Goal: Information Seeking & Learning: Find specific page/section

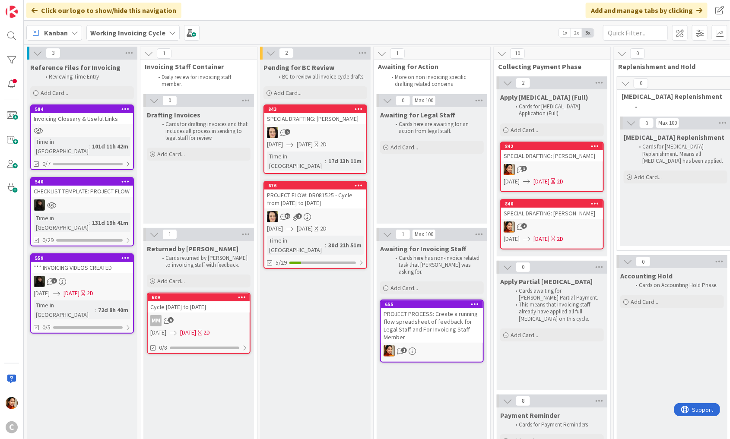
click at [317, 198] on div "PROJECT FLOW: DR081525 - Cycle from [DATE] to [DATE]" at bounding box center [315, 199] width 102 height 19
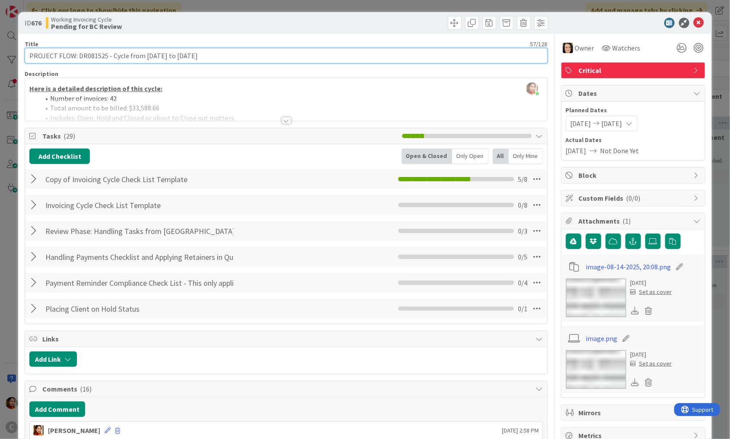
click at [120, 55] on input "PROJECT FLOW: DR081525 - Cycle from [DATE] to [DATE]" at bounding box center [286, 56] width 523 height 16
drag, startPoint x: 120, startPoint y: 55, endPoint x: 206, endPoint y: 56, distance: 86.0
click at [206, 56] on input "PROJECT FLOW: DR081525 - Cycle from [DATE] to [DATE]" at bounding box center [286, 56] width 523 height 16
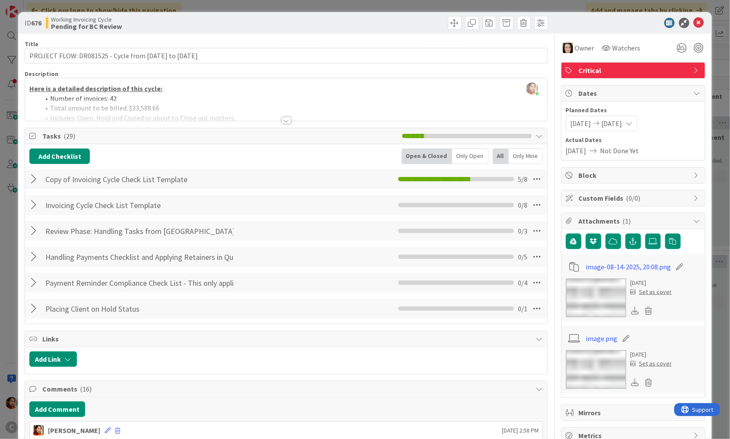
click at [14, 145] on div "ID 676 Working Invoicing Cycle Pending for BC Review Title 57 / 128 PROJECT FLO…" at bounding box center [365, 219] width 730 height 439
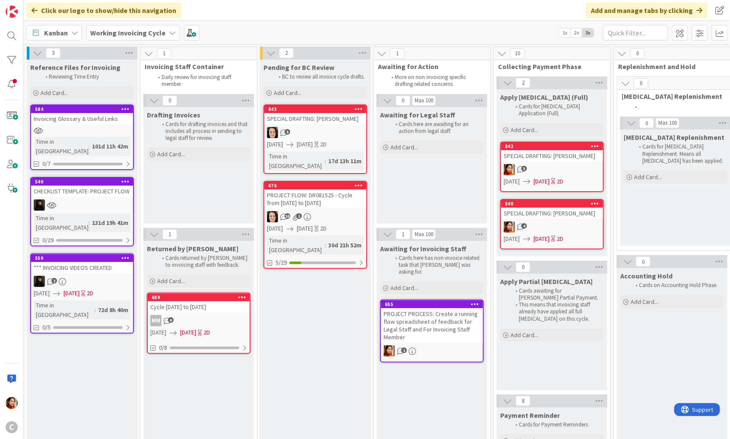
click at [212, 312] on div "689 Cycle [DATE] to [DATE] MM 6 [DATE] [DATE] 2D 0/8" at bounding box center [199, 323] width 104 height 61
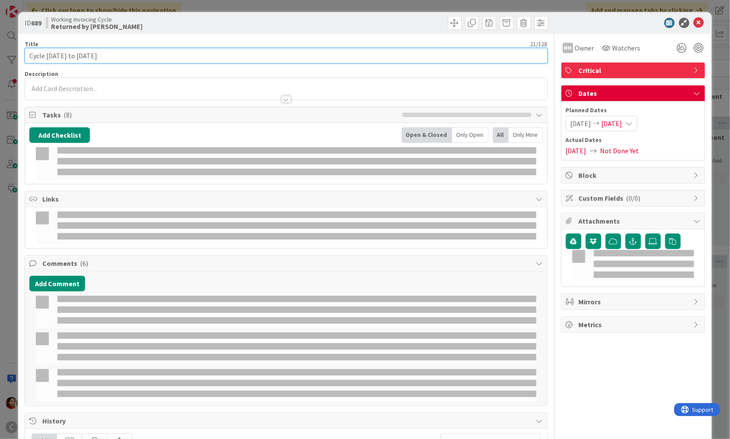
click at [35, 57] on input "Cycle [DATE] to [DATE]" at bounding box center [286, 56] width 523 height 16
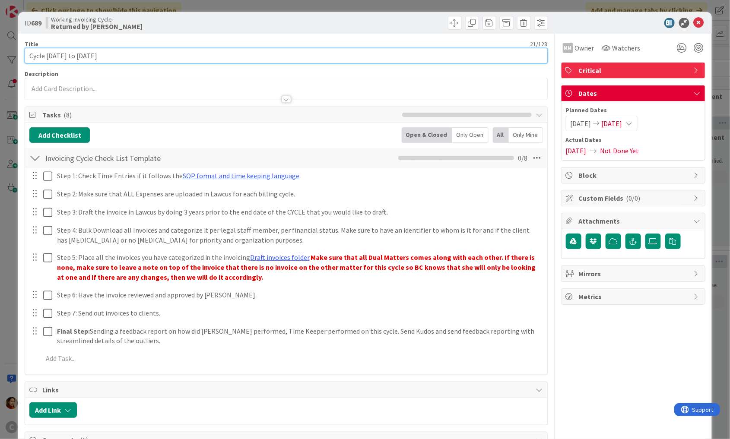
click at [121, 57] on input "Cycle [DATE] to [DATE]" at bounding box center [286, 56] width 523 height 16
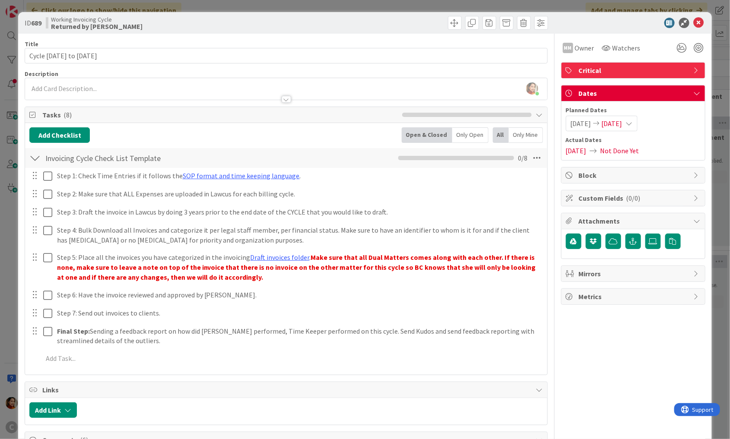
click at [7, 157] on div "ID 689 Working Invoicing Cycle Returned by [PERSON_NAME] Title 21 / 128 Cycle […" at bounding box center [365, 219] width 730 height 439
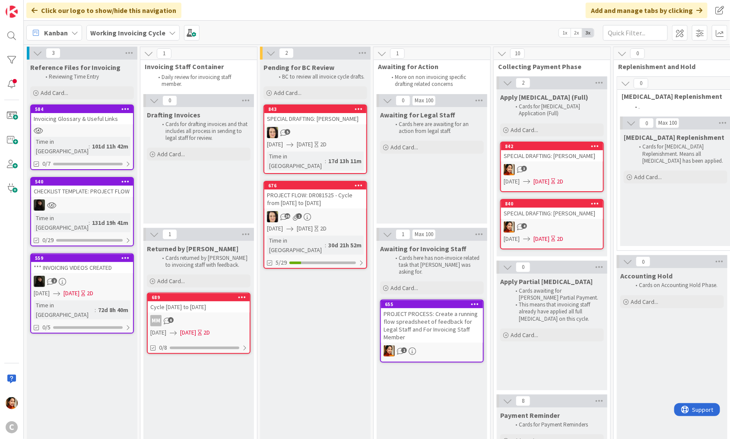
click at [330, 195] on div "PROJECT FLOW: DR081525 - Cycle from [DATE] to [DATE]" at bounding box center [315, 199] width 102 height 19
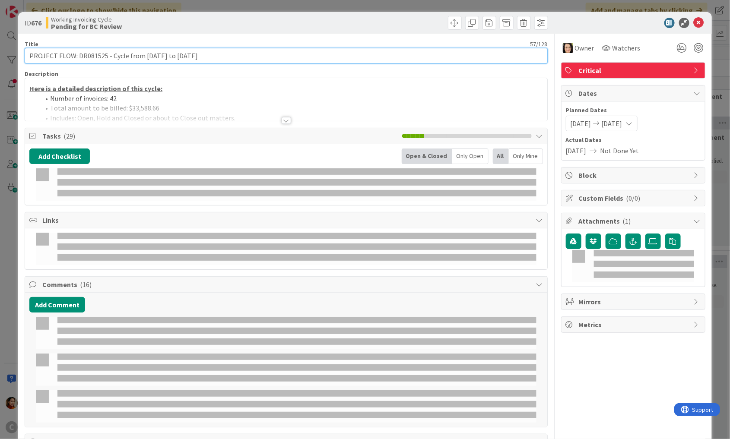
click at [117, 54] on input "PROJECT FLOW: DR081525 - Cycle from [DATE] to [DATE]" at bounding box center [286, 56] width 523 height 16
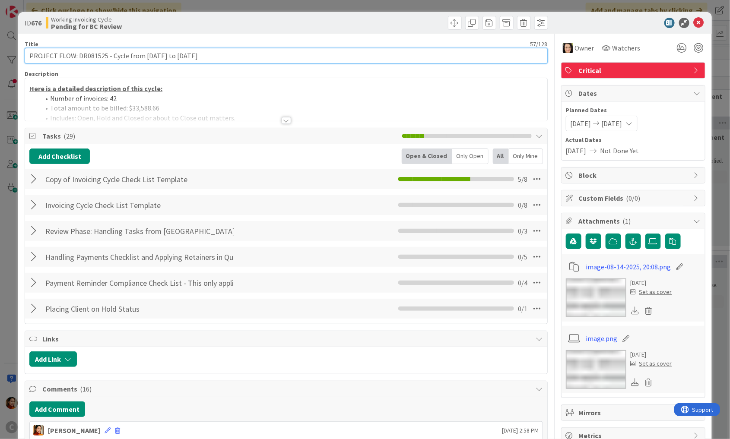
drag, startPoint x: 117, startPoint y: 54, endPoint x: 225, endPoint y: 54, distance: 108.0
click at [225, 54] on input "PROJECT FLOW: DR081525 - Cycle from [DATE] to [DATE]" at bounding box center [286, 56] width 523 height 16
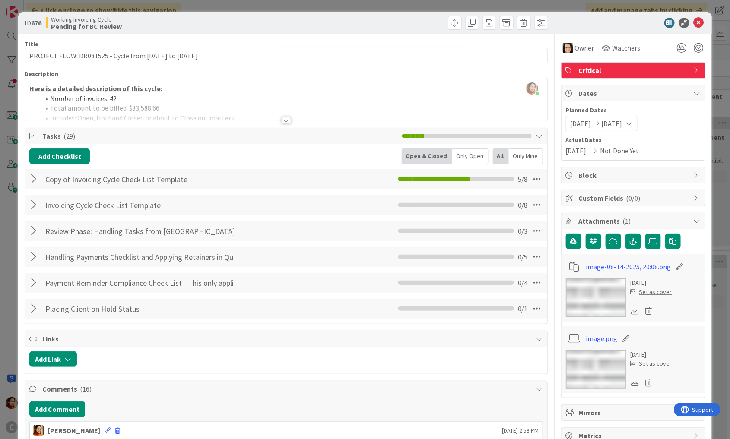
click at [11, 114] on div "ID 676 Working Invoicing Cycle Pending for BC Review Title 57 / 128 PROJECT FLO…" at bounding box center [365, 219] width 730 height 439
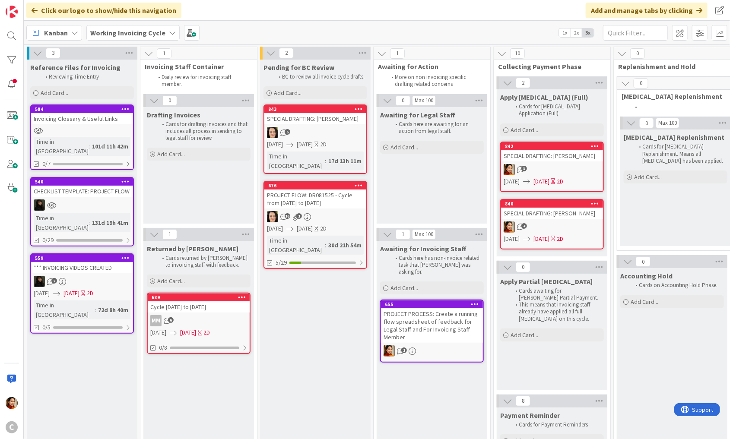
click at [321, 137] on div "5" at bounding box center [315, 132] width 102 height 11
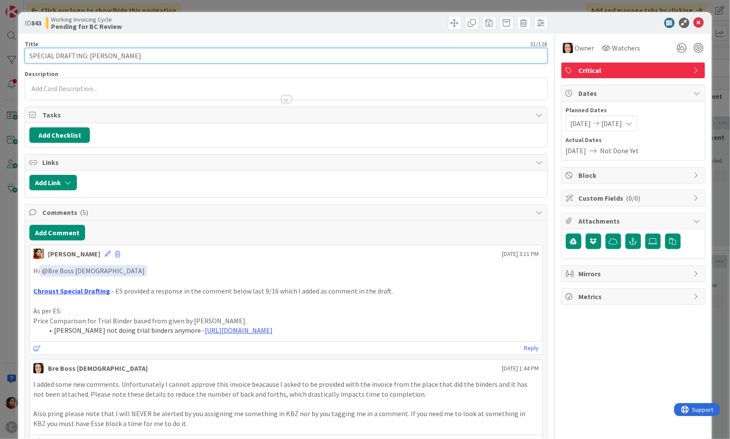
click at [38, 55] on input "SPECIAL DRAFTING: [PERSON_NAME]" at bounding box center [286, 56] width 523 height 16
drag, startPoint x: 38, startPoint y: 55, endPoint x: 151, endPoint y: 54, distance: 113.2
click at [151, 54] on input "SPECIAL DRAFTING: [PERSON_NAME]" at bounding box center [286, 56] width 523 height 16
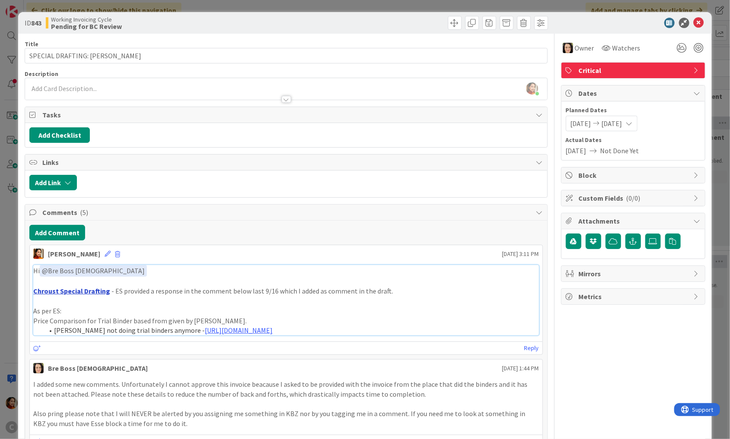
click at [85, 289] on link "Chroust Special Drafting" at bounding box center [71, 291] width 77 height 9
click at [4, 137] on div "ID 843 Working Invoicing Cycle Pending for BC Review Title 31 / 128 SPECIAL DRA…" at bounding box center [365, 219] width 730 height 439
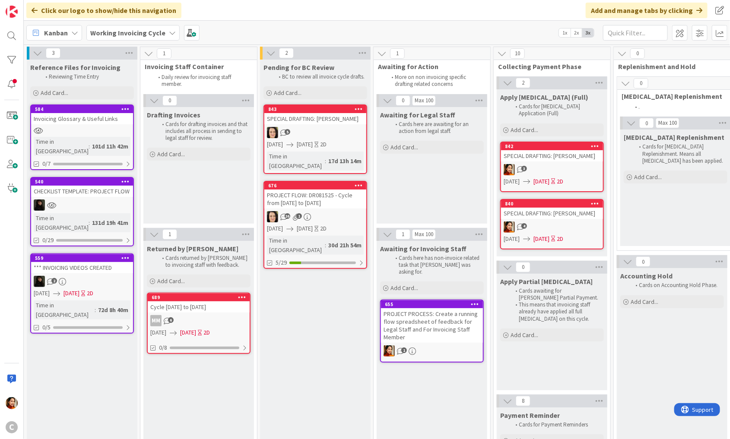
click at [336, 127] on div "5" at bounding box center [315, 132] width 102 height 11
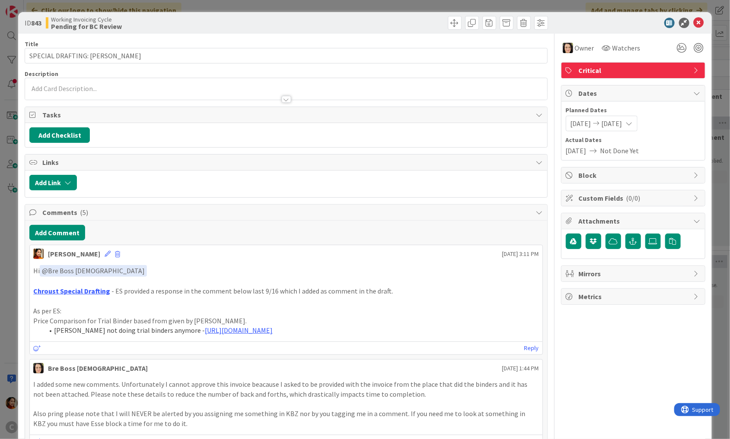
click at [9, 315] on div "ID 843 Working Invoicing Cycle Pending for BC Review Title 31 / 128 SPECIAL DRA…" at bounding box center [365, 219] width 730 height 439
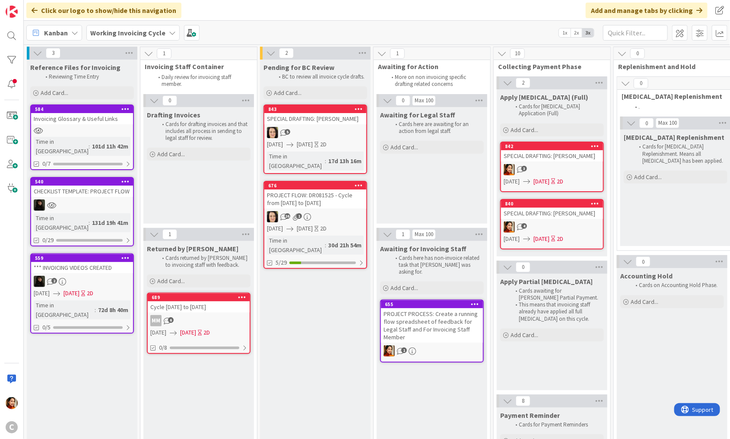
click at [554, 164] on div "3" at bounding box center [552, 169] width 102 height 11
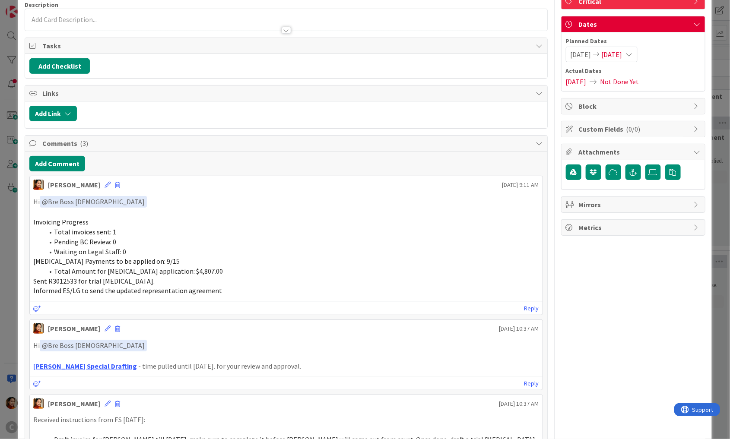
scroll to position [72, 0]
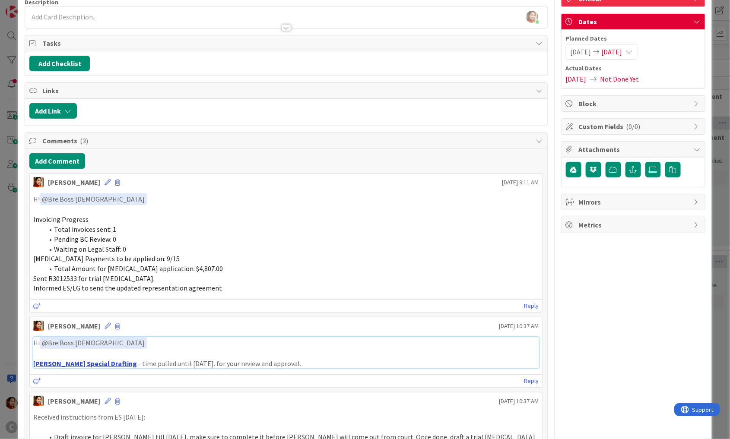
click at [67, 360] on link "[PERSON_NAME] Special Drafting" at bounding box center [85, 364] width 104 height 9
click at [13, 192] on div "ID 842 Working Invoicing Cycle Apply [MEDICAL_DATA] (Full) Title 30 / 128 SPECI…" at bounding box center [365, 219] width 730 height 439
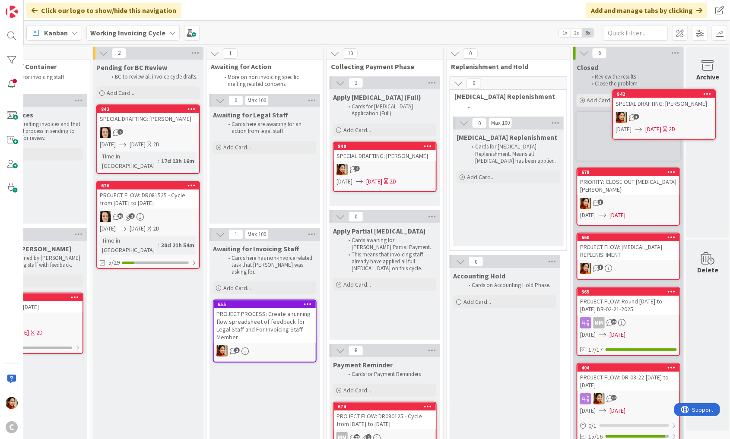
scroll to position [0, 168]
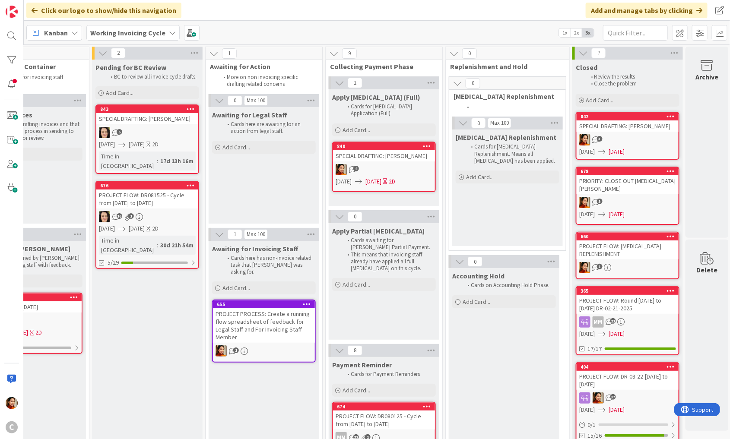
click at [379, 164] on div "4" at bounding box center [384, 169] width 102 height 11
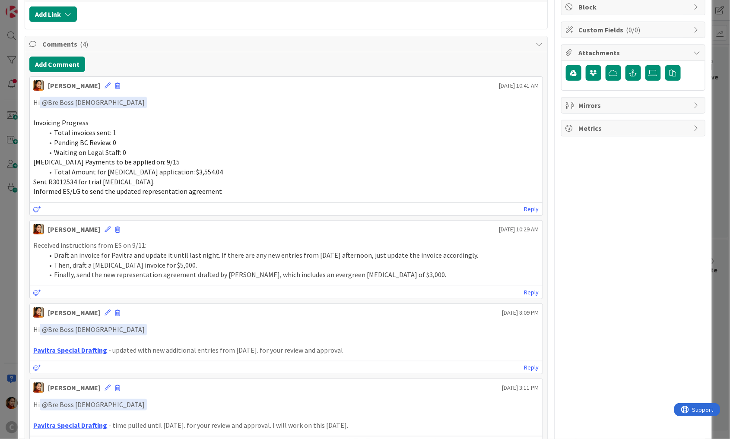
scroll to position [194, 0]
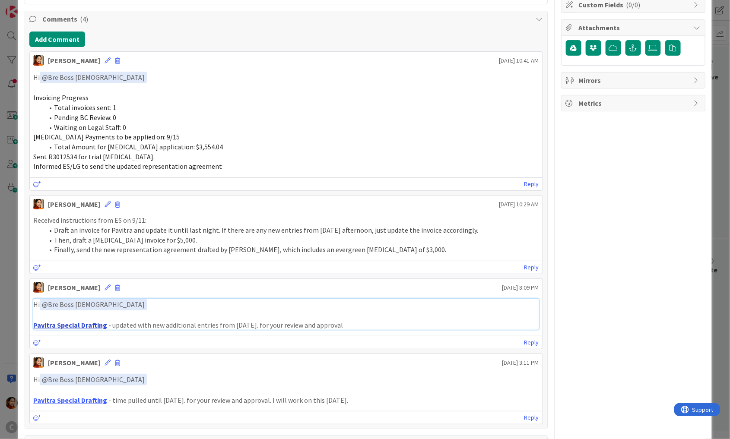
click at [74, 322] on link "Pavitra Special Drafting" at bounding box center [70, 325] width 74 height 9
click at [18, 148] on div "ID 840 Working Invoicing Cycle Apply [MEDICAL_DATA] (Full) Title 36 / 128 SPECI…" at bounding box center [365, 219] width 730 height 439
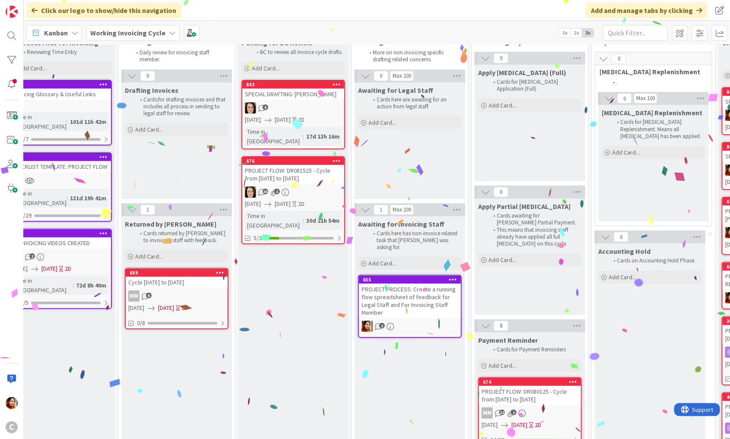
scroll to position [25, 12]
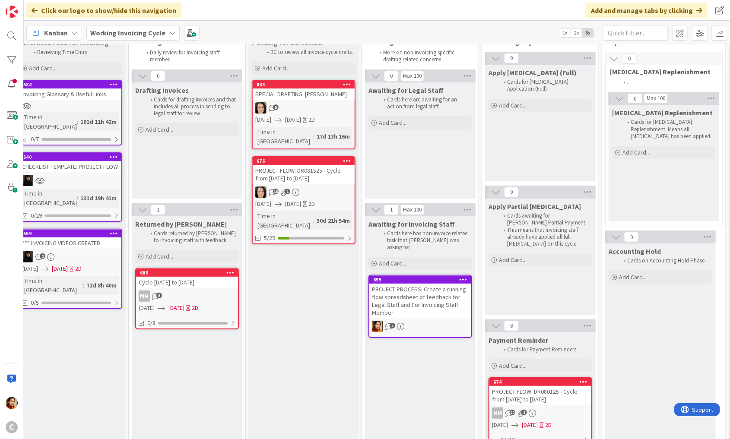
drag, startPoint x: 358, startPoint y: 153, endPoint x: 60, endPoint y: 3, distance: 334.3
click at [148, 29] on b "Working Invoicing Cycle" at bounding box center [127, 33] width 75 height 9
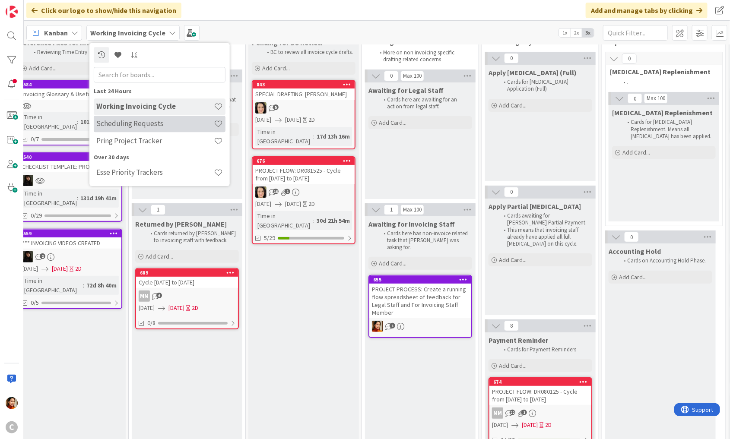
click at [108, 121] on h4 "Scheduling Requests" at bounding box center [155, 124] width 118 height 9
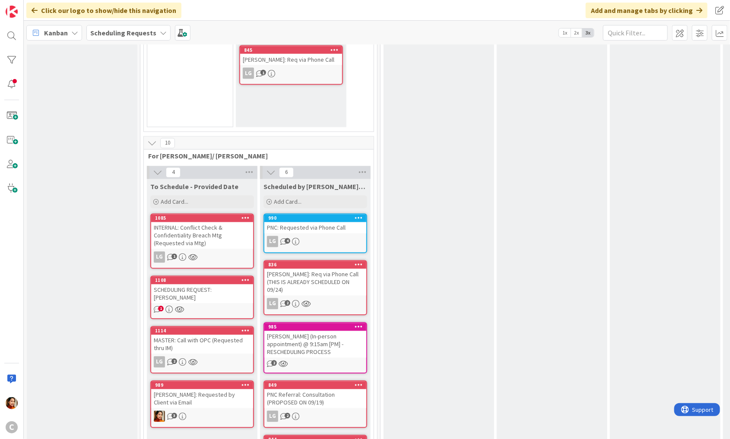
scroll to position [680, 0]
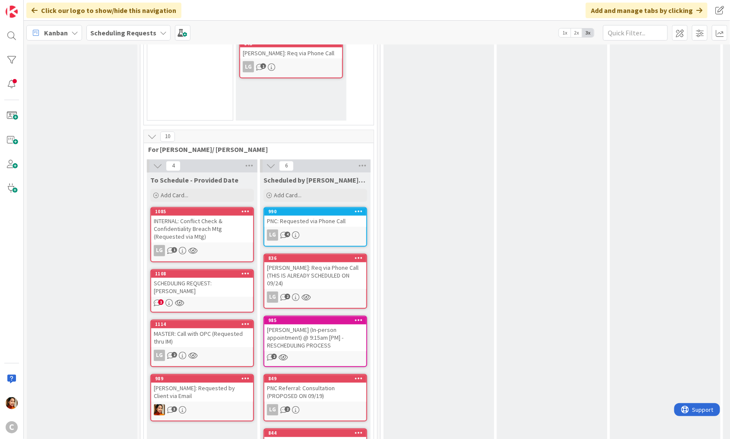
click at [200, 405] on div "3" at bounding box center [202, 410] width 102 height 11
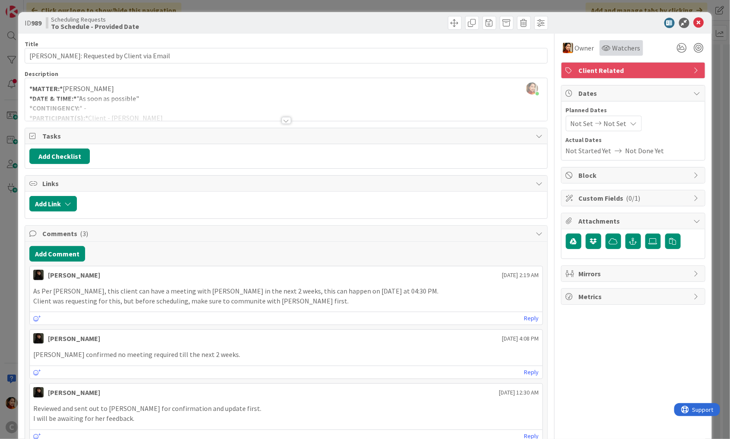
click at [606, 45] on icon at bounding box center [606, 48] width 9 height 7
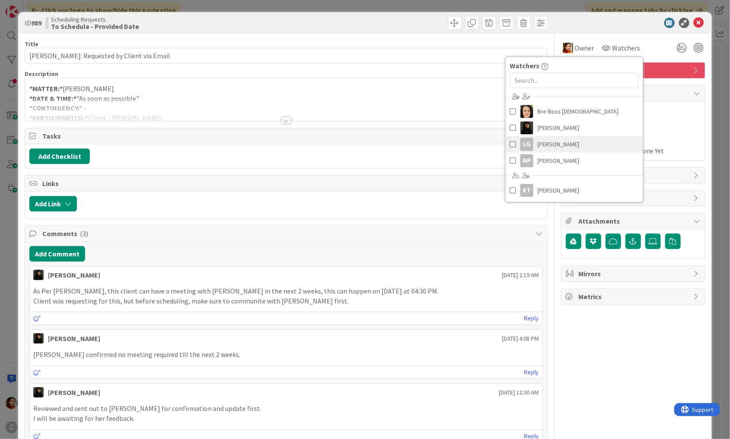
click at [526, 150] on div "LG" at bounding box center [527, 144] width 13 height 13
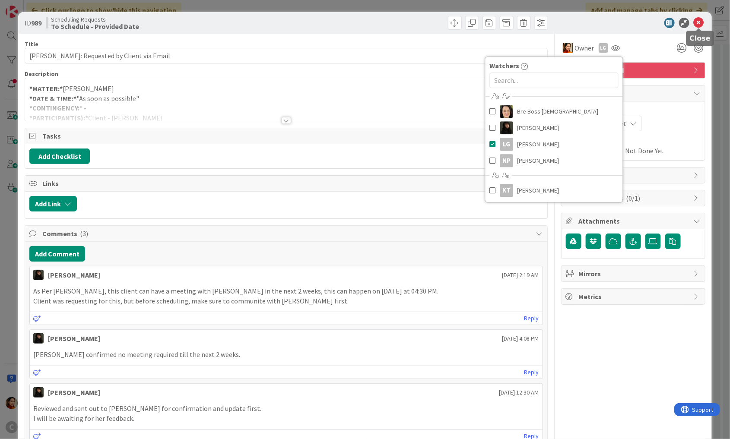
click at [701, 21] on icon at bounding box center [699, 23] width 10 height 10
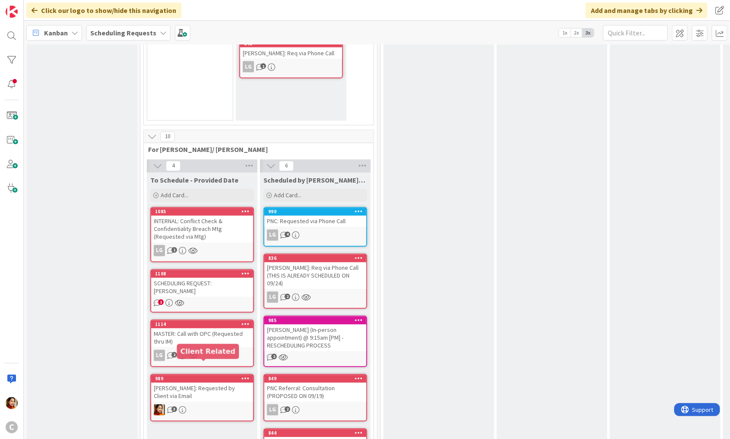
click at [210, 383] on div "[PERSON_NAME]: Requested by Client via Email" at bounding box center [202, 392] width 102 height 19
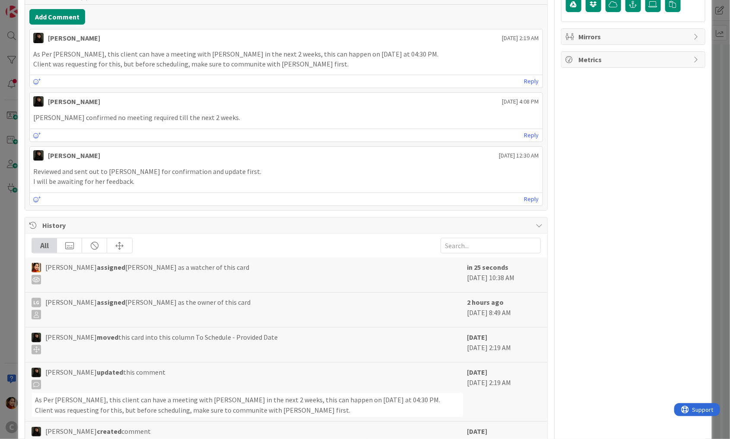
scroll to position [246, 0]
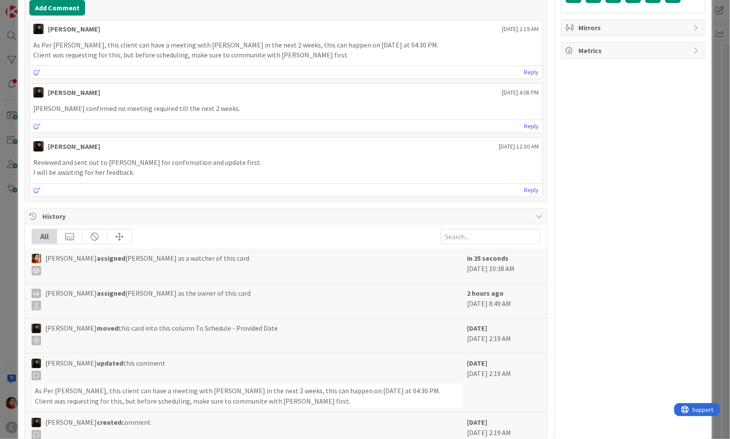
click at [6, 233] on div "ID 989 Scheduling Requests To Schedule - Provided Date Title 36 / 128 [PERSON_N…" at bounding box center [365, 219] width 730 height 439
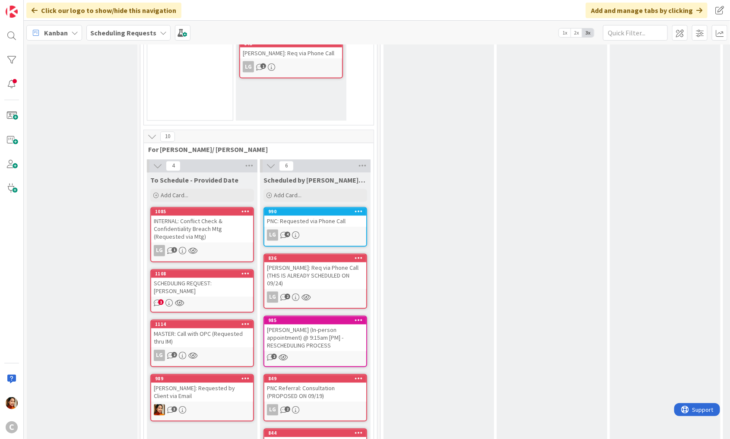
click at [224, 383] on div "[PERSON_NAME]: Requested by Client via Email" at bounding box center [202, 392] width 102 height 19
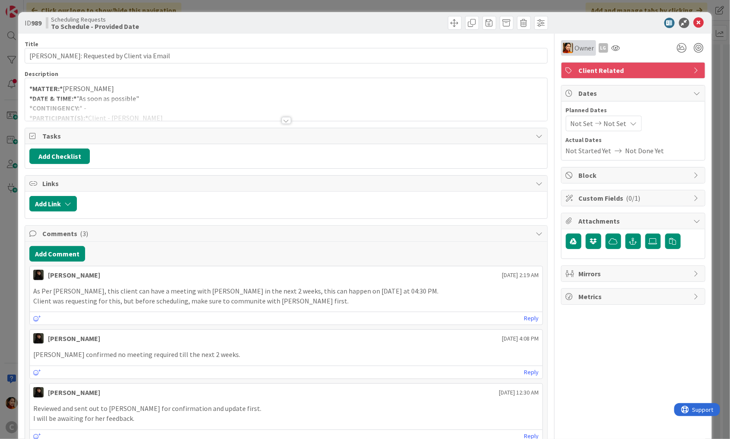
click at [584, 49] on span "Owner" at bounding box center [584, 48] width 19 height 10
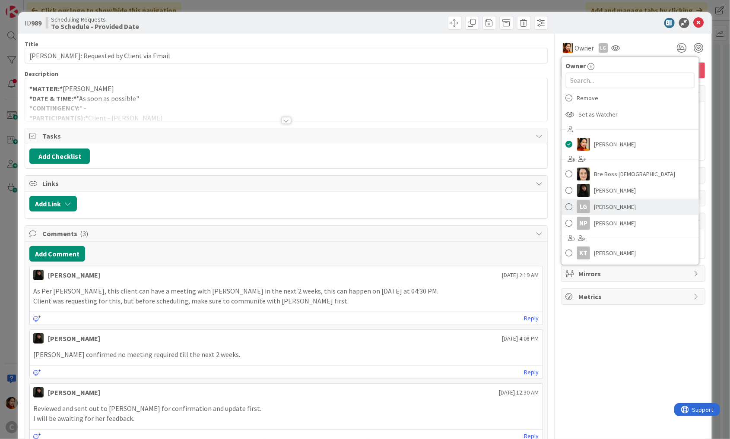
click at [580, 205] on div "LG" at bounding box center [583, 207] width 13 height 13
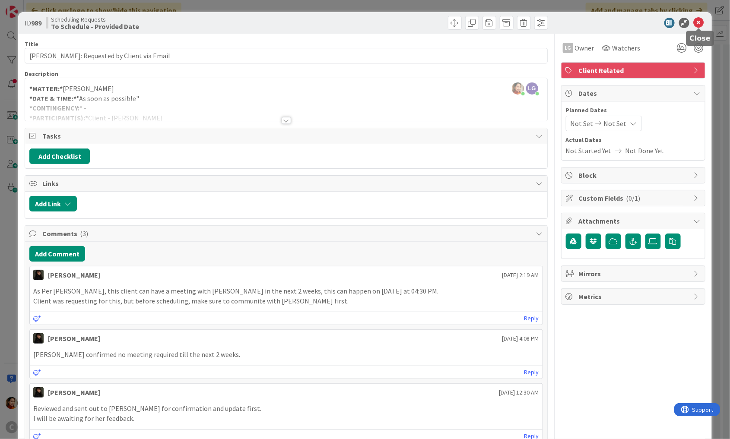
click at [699, 23] on icon at bounding box center [699, 23] width 10 height 10
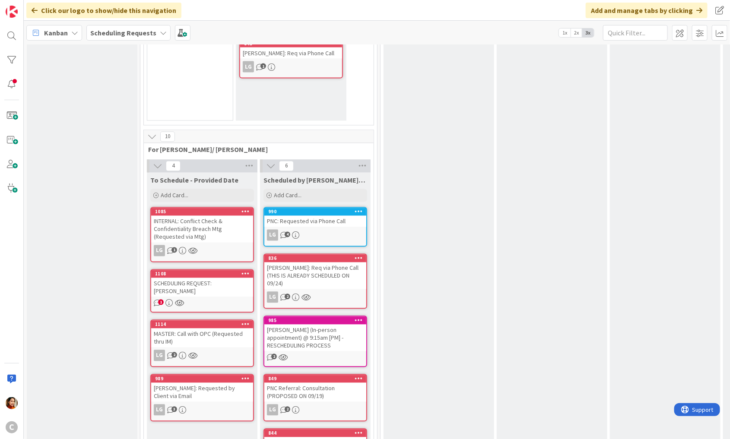
click at [145, 33] on b "Scheduling Requests" at bounding box center [123, 33] width 66 height 9
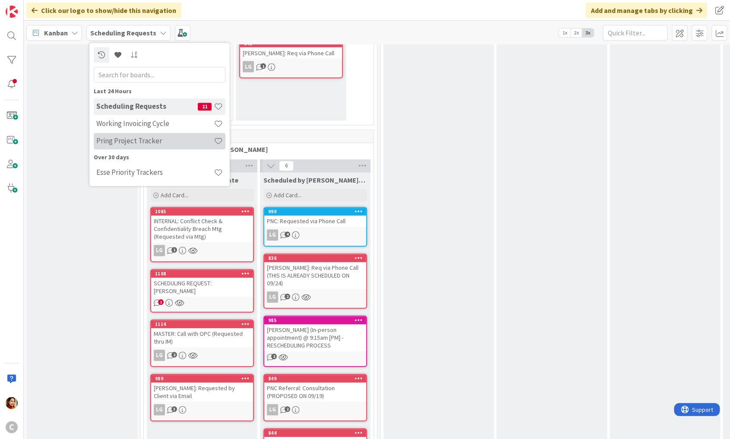
click at [118, 139] on h4 "Pring Project Tracker" at bounding box center [155, 141] width 118 height 9
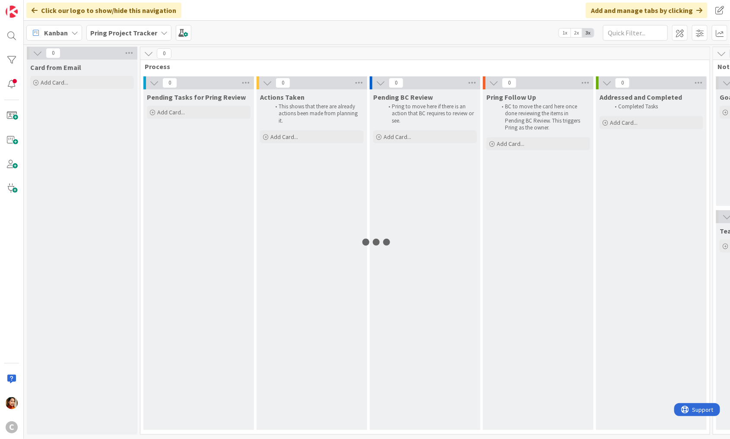
click at [146, 33] on b "Pring Project Tracker" at bounding box center [123, 33] width 67 height 9
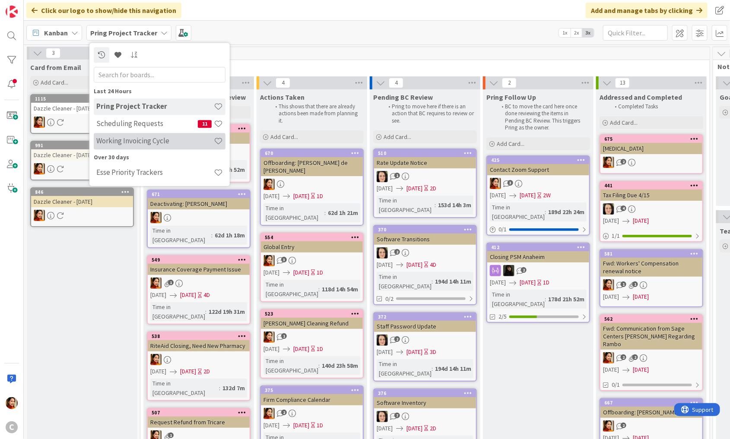
click at [125, 139] on h4 "Working Invoicing Cycle" at bounding box center [155, 141] width 118 height 9
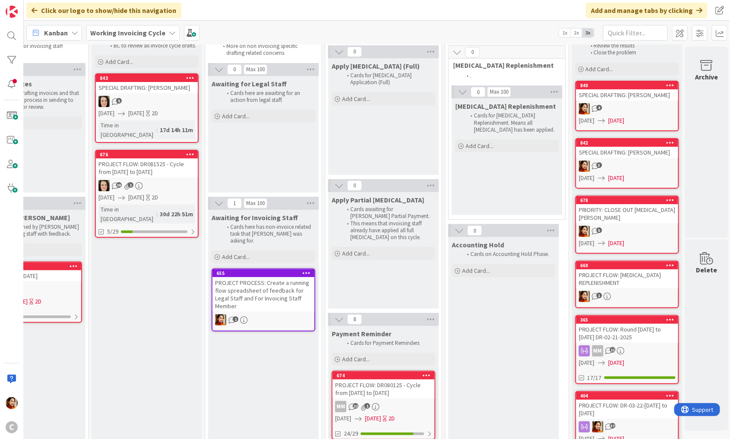
scroll to position [0, 169]
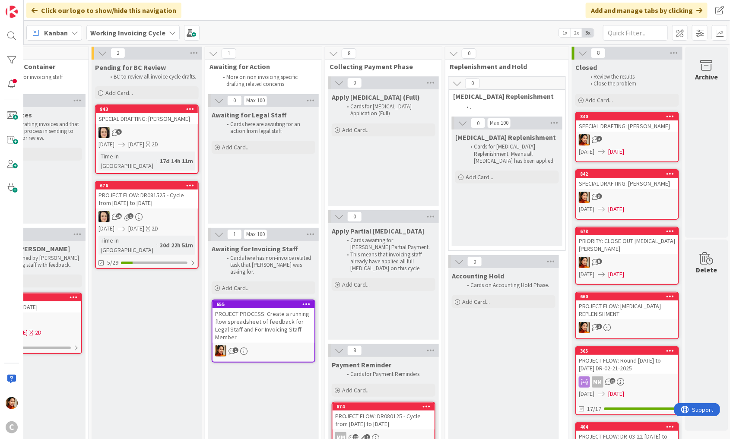
click at [639, 237] on div "PRIORITY: CLOSE OUT [MEDICAL_DATA][PERSON_NAME]" at bounding box center [627, 245] width 102 height 19
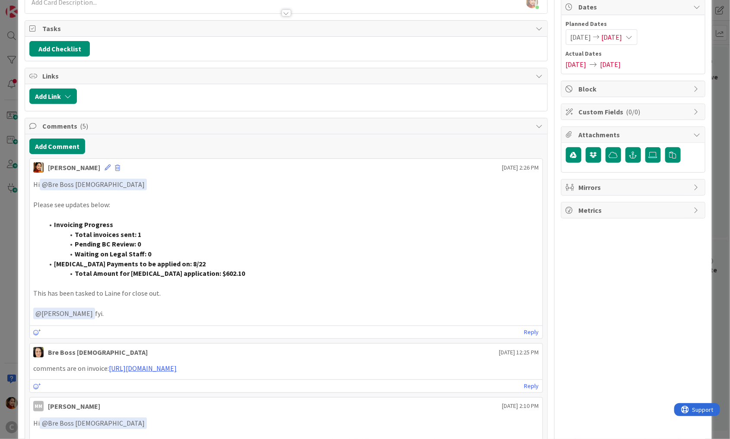
scroll to position [86, 0]
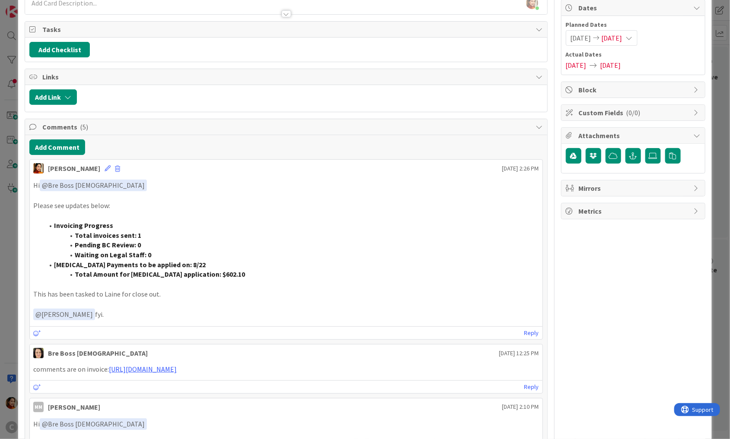
click at [9, 254] on div "ID 678 Working Invoicing Cycle Closed Title 31 / 128 PRIORITY: CLOSE OUT [MEDIC…" at bounding box center [365, 219] width 730 height 439
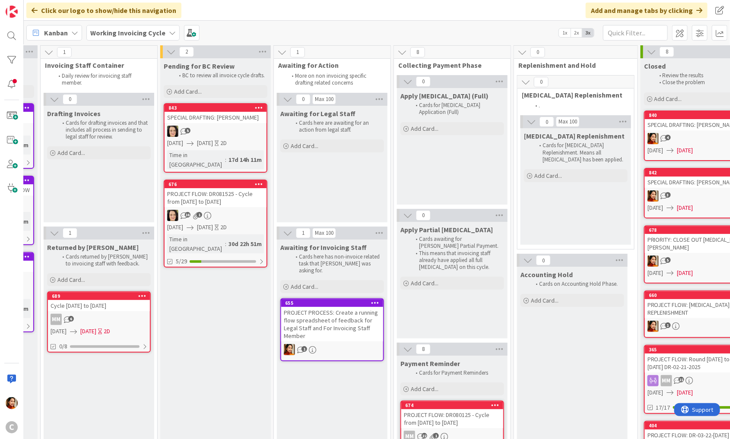
scroll to position [1, 97]
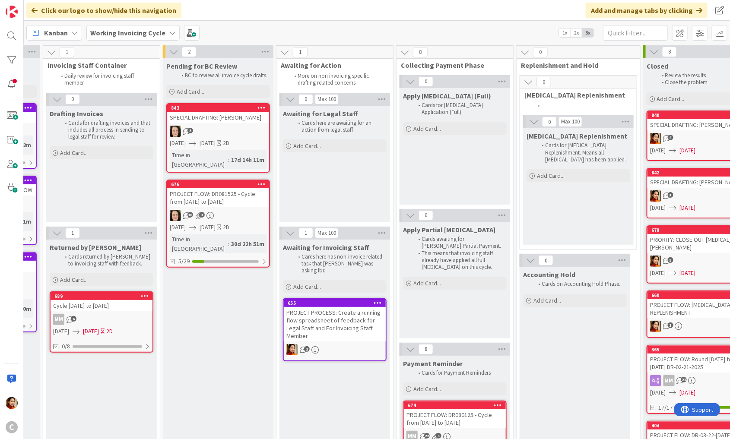
click at [114, 314] on div "MM 6" at bounding box center [102, 319] width 102 height 11
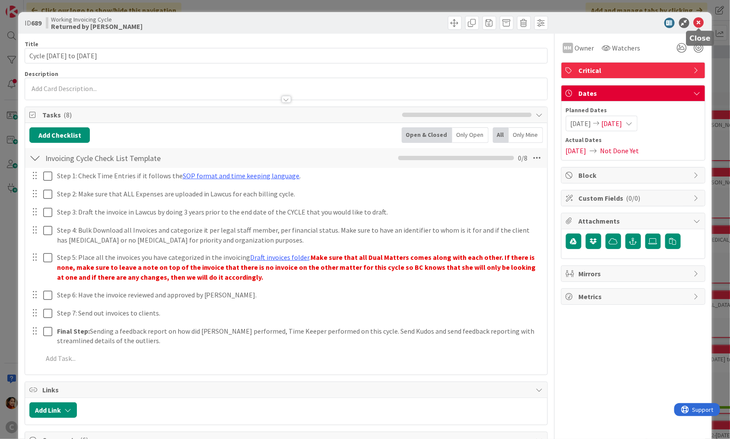
click at [700, 20] on icon at bounding box center [699, 23] width 10 height 10
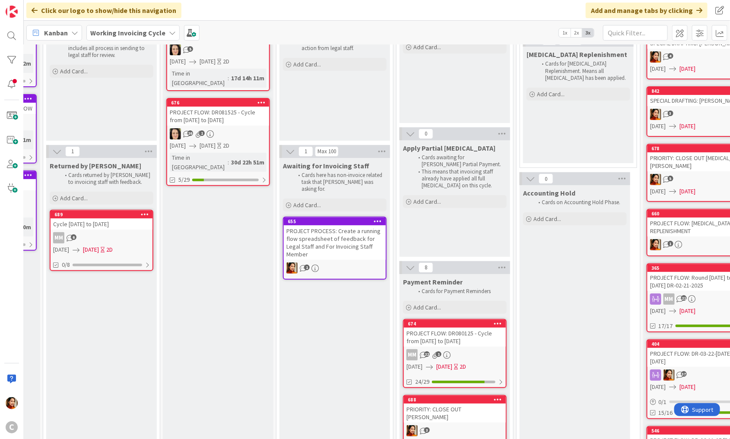
scroll to position [104, 97]
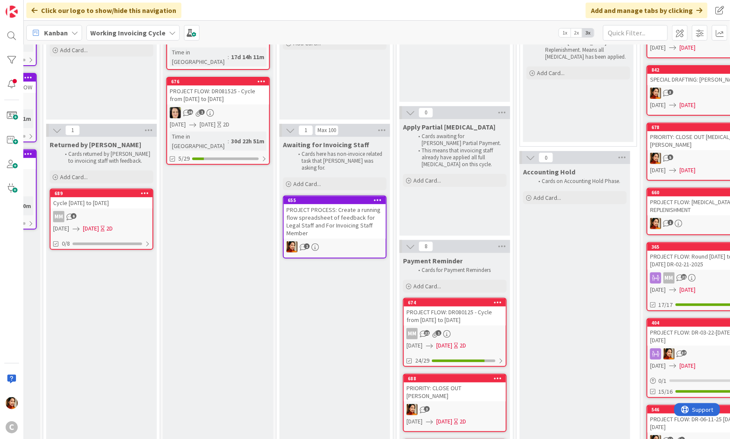
click at [231, 96] on div "676 PROJECT FLOW: DR081525 - Cycle from [DATE] to [DATE] 1 [DATE] [DATE] 2D Tim…" at bounding box center [218, 121] width 104 height 88
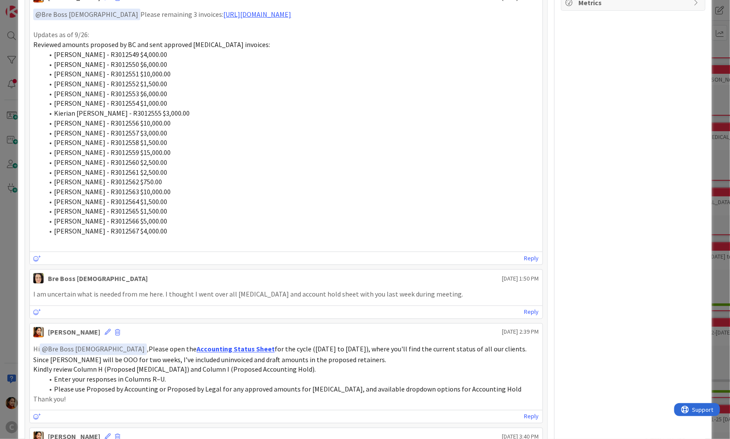
scroll to position [423, 0]
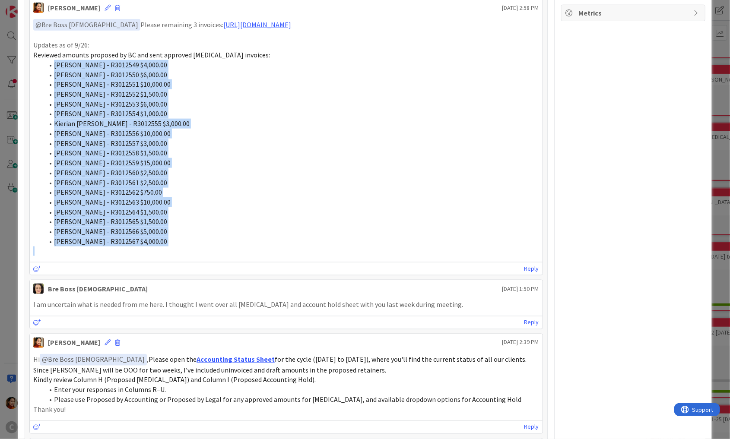
drag, startPoint x: 56, startPoint y: 65, endPoint x: 210, endPoint y: 242, distance: 234.6
click at [210, 242] on ol "[PERSON_NAME] - R3012549 $4,000.00 [PERSON_NAME] - R3012550 $6,000.00 [PERSON_N…" at bounding box center [286, 153] width 506 height 187
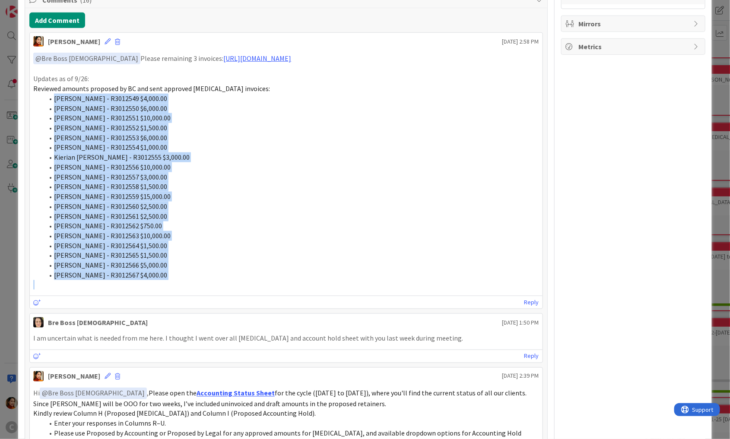
scroll to position [390, 0]
click at [10, 140] on div "ID 676 Working Invoicing Cycle Pending for BC Review Title 57 / 128 PROJECT FLO…" at bounding box center [365, 219] width 730 height 439
